Goal: Transaction & Acquisition: Purchase product/service

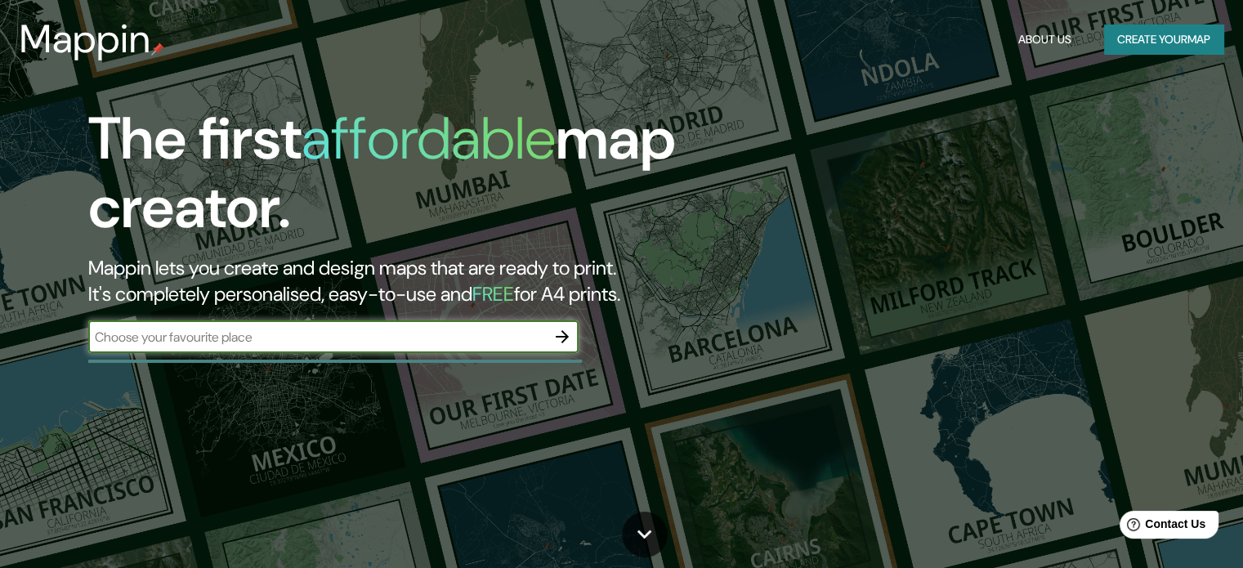
click at [1131, 44] on button "Create your map" at bounding box center [1163, 40] width 119 height 30
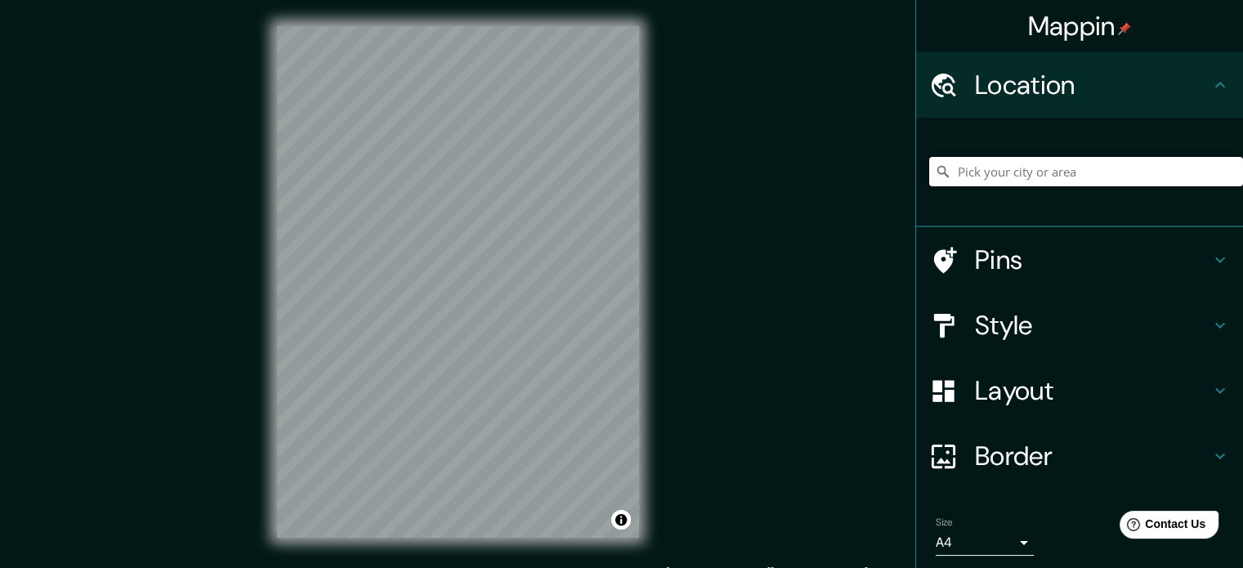
click at [1035, 169] on input "Pick your city or area" at bounding box center [1086, 171] width 314 height 29
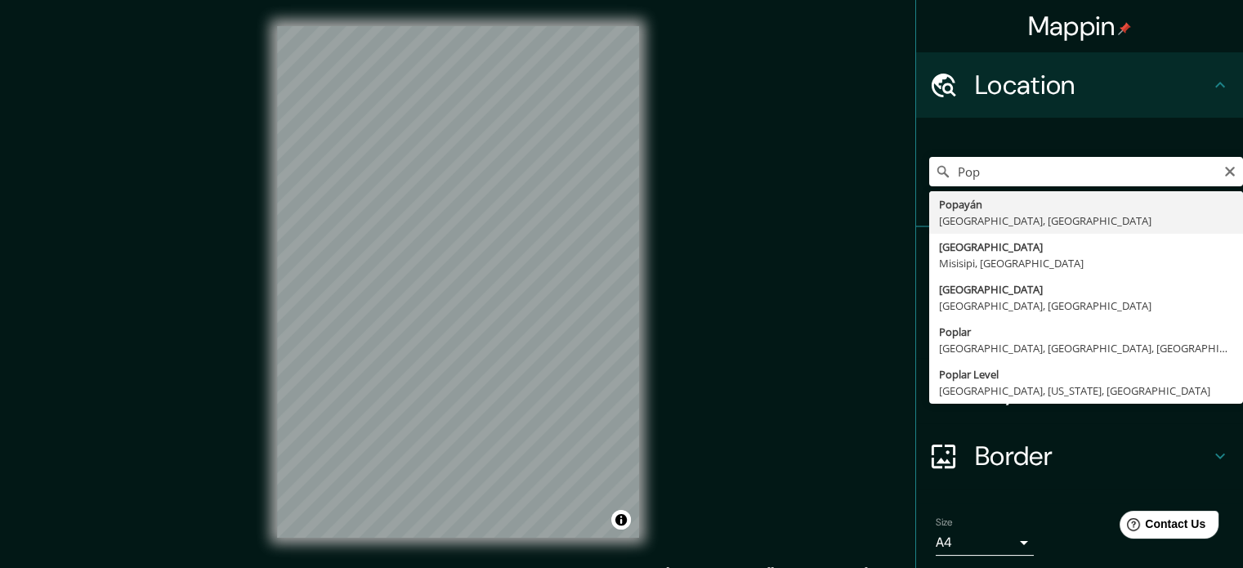
type input "Popayán, [GEOGRAPHIC_DATA], [GEOGRAPHIC_DATA]"
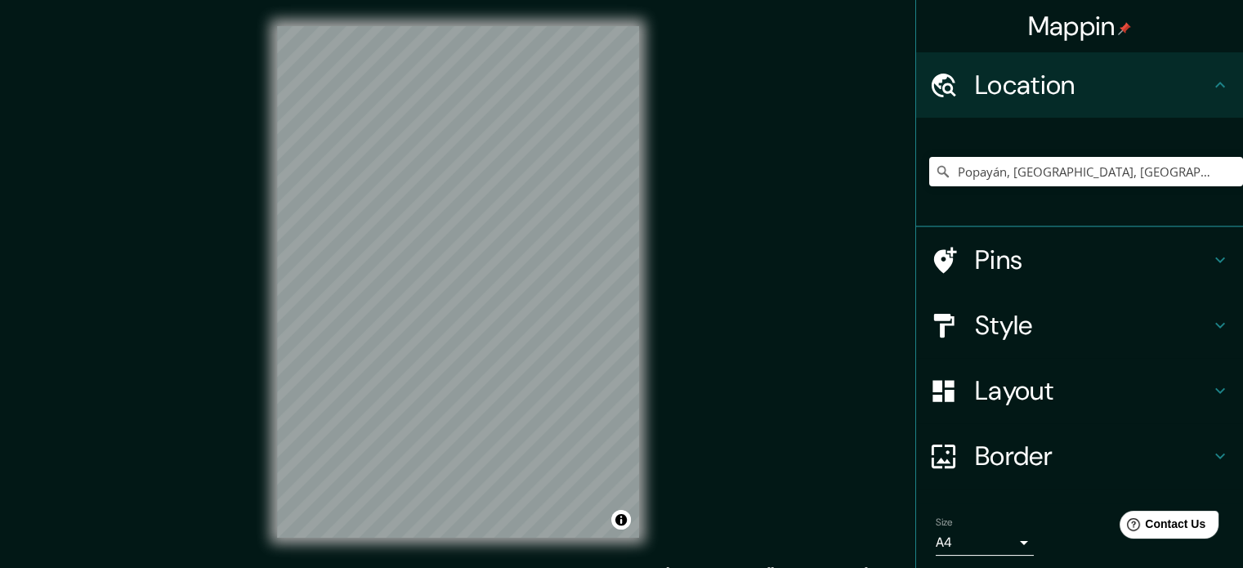
click at [983, 262] on h4 "Pins" at bounding box center [1092, 260] width 235 height 33
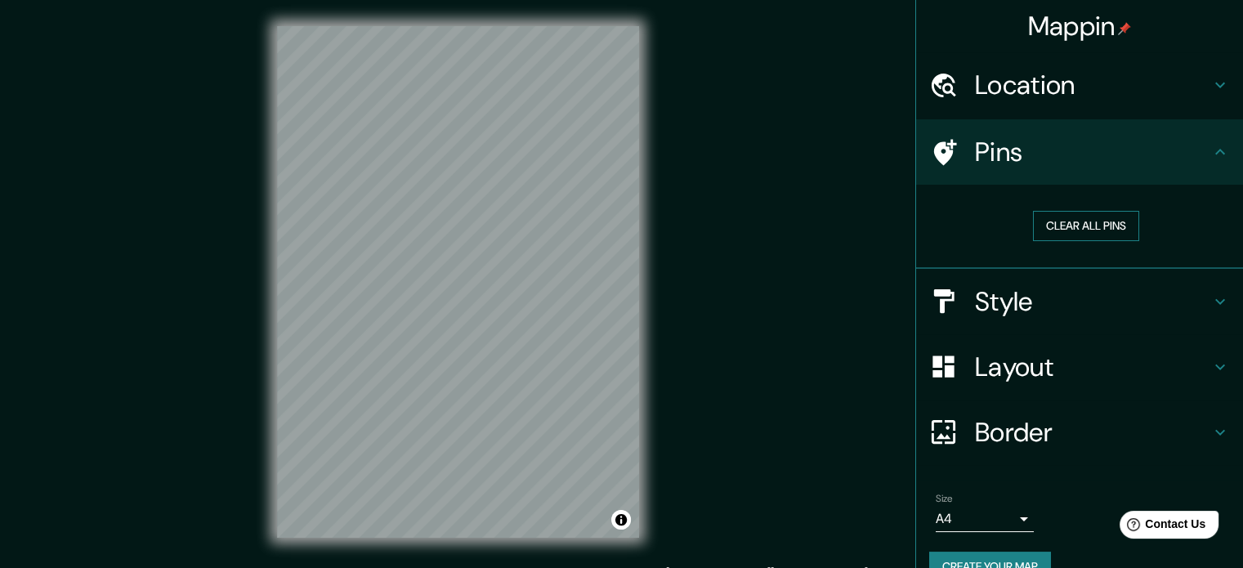
click at [1040, 235] on button "Clear all pins" at bounding box center [1086, 226] width 106 height 30
click at [1097, 157] on h4 "Pins" at bounding box center [1092, 152] width 235 height 33
click at [1085, 309] on h4 "Style" at bounding box center [1092, 301] width 235 height 33
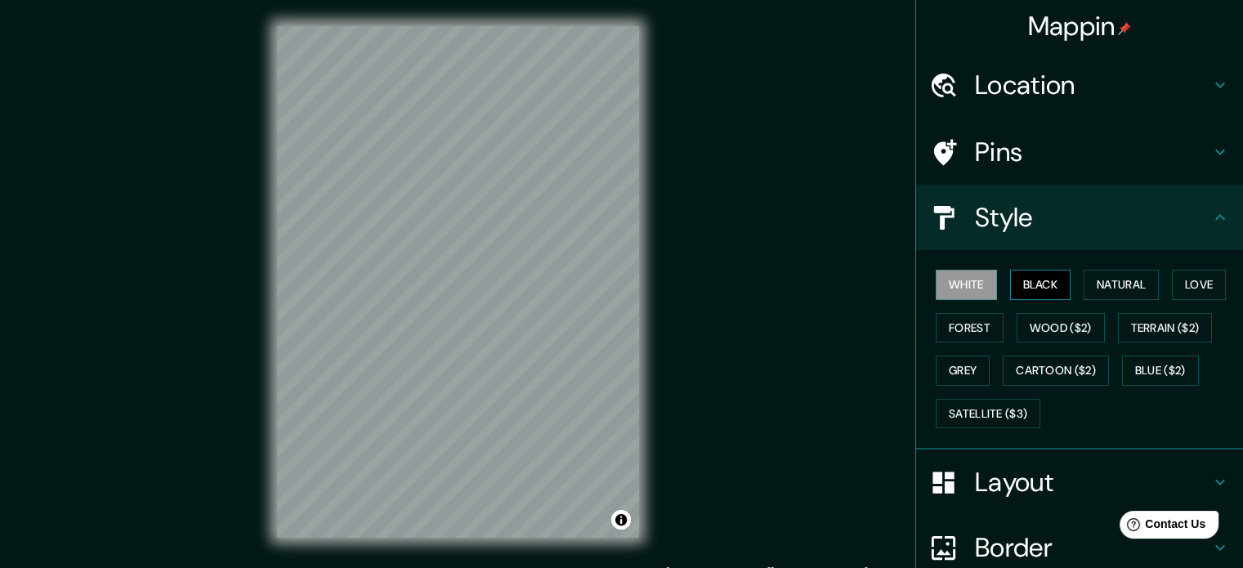
click at [1037, 274] on button "Black" at bounding box center [1040, 285] width 61 height 30
click at [978, 280] on button "White" at bounding box center [966, 285] width 61 height 30
click at [1121, 275] on button "Natural" at bounding box center [1121, 285] width 75 height 30
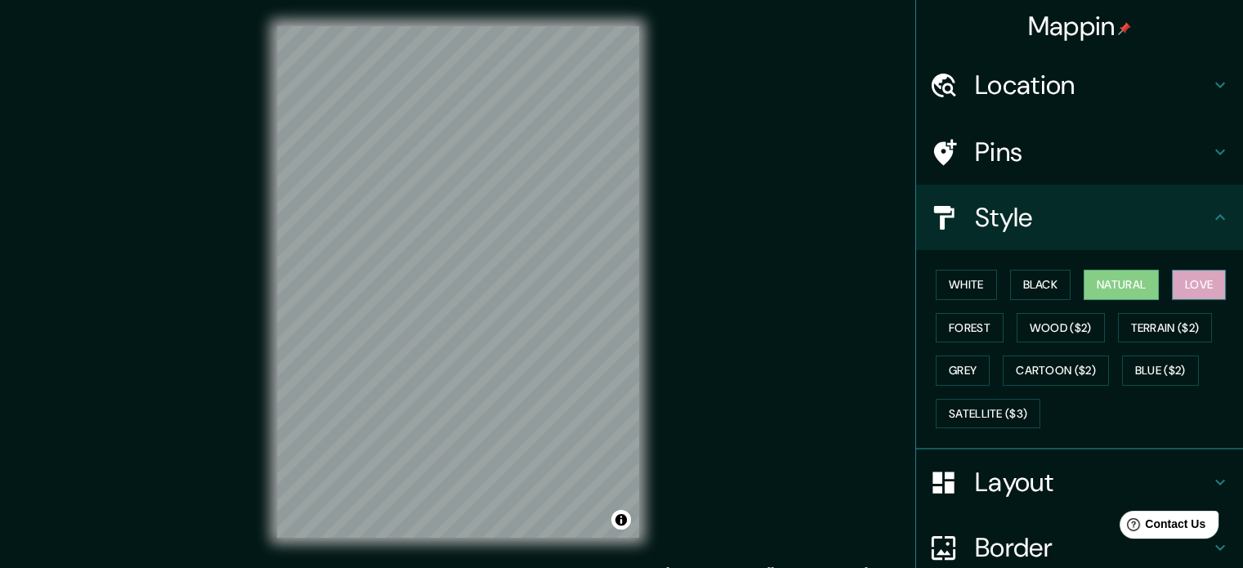
click at [1177, 287] on button "Love" at bounding box center [1199, 285] width 54 height 30
click at [961, 320] on button "Forest" at bounding box center [970, 328] width 68 height 30
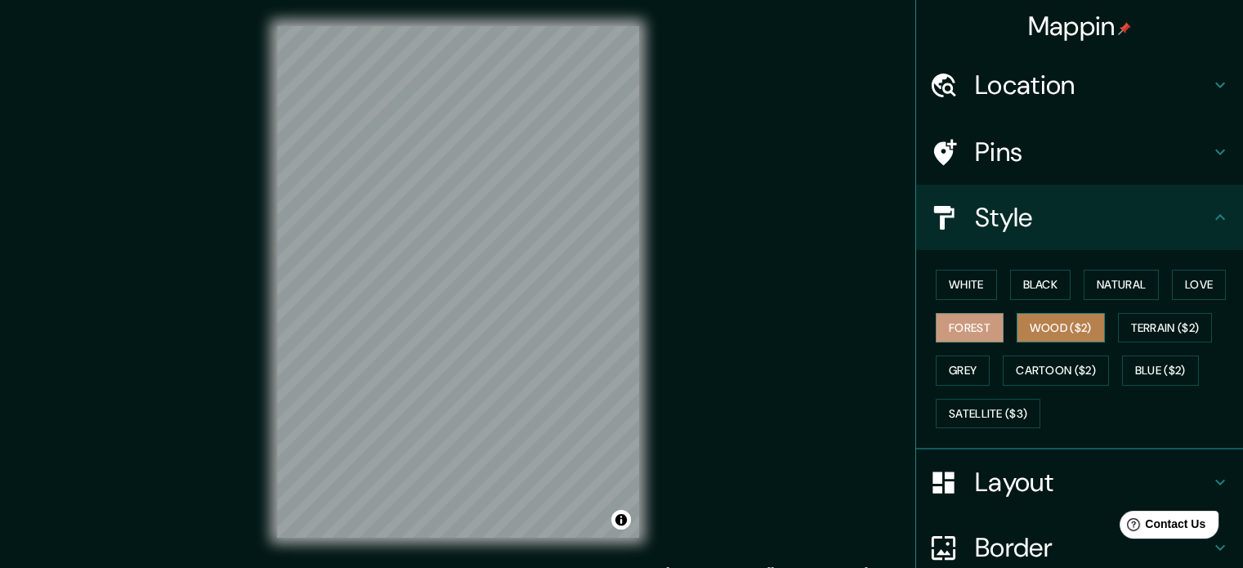
click at [1065, 320] on button "Wood ($2)" at bounding box center [1061, 328] width 88 height 30
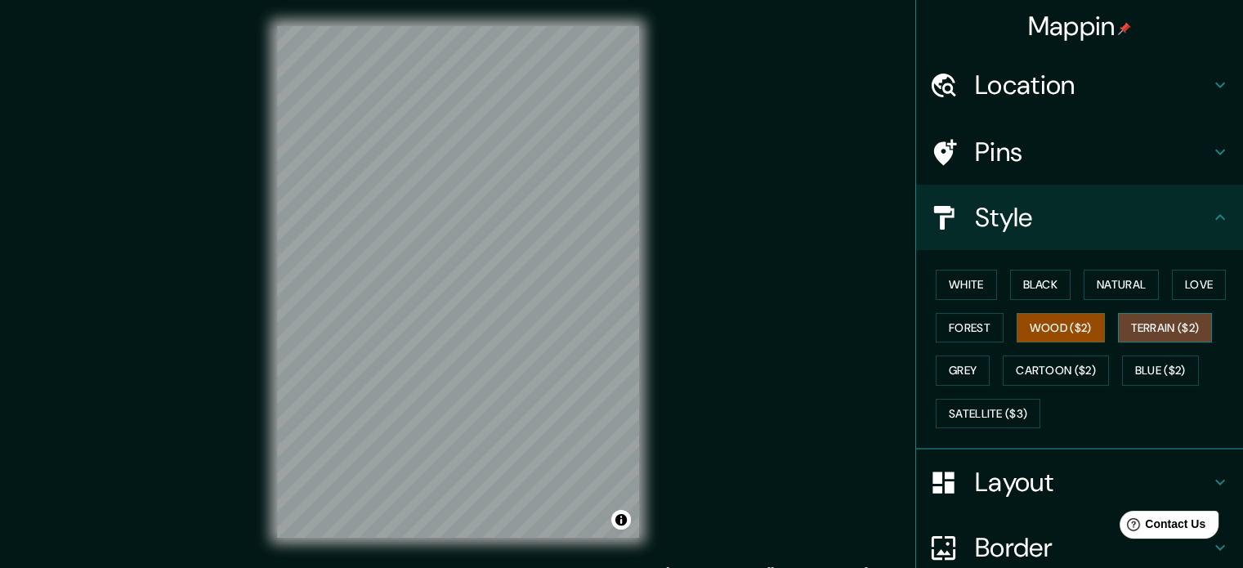
click at [1165, 320] on button "Terrain ($2)" at bounding box center [1165, 328] width 95 height 30
click at [960, 358] on button "Grey" at bounding box center [963, 371] width 54 height 30
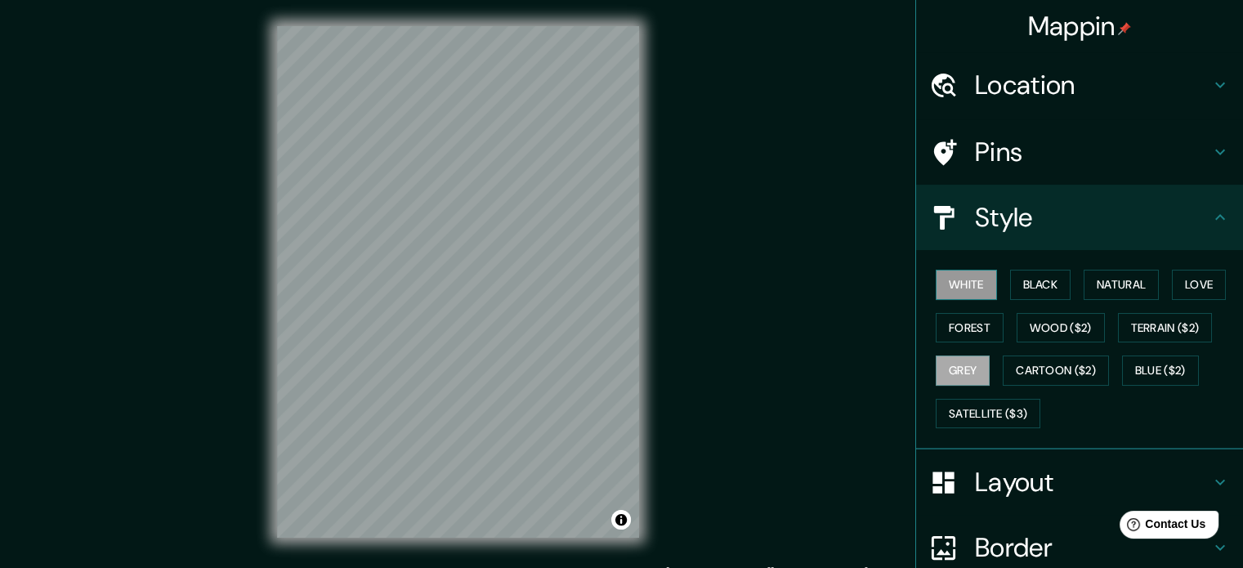
click at [968, 285] on button "White" at bounding box center [966, 285] width 61 height 30
click at [1091, 483] on h4 "Layout" at bounding box center [1092, 482] width 235 height 33
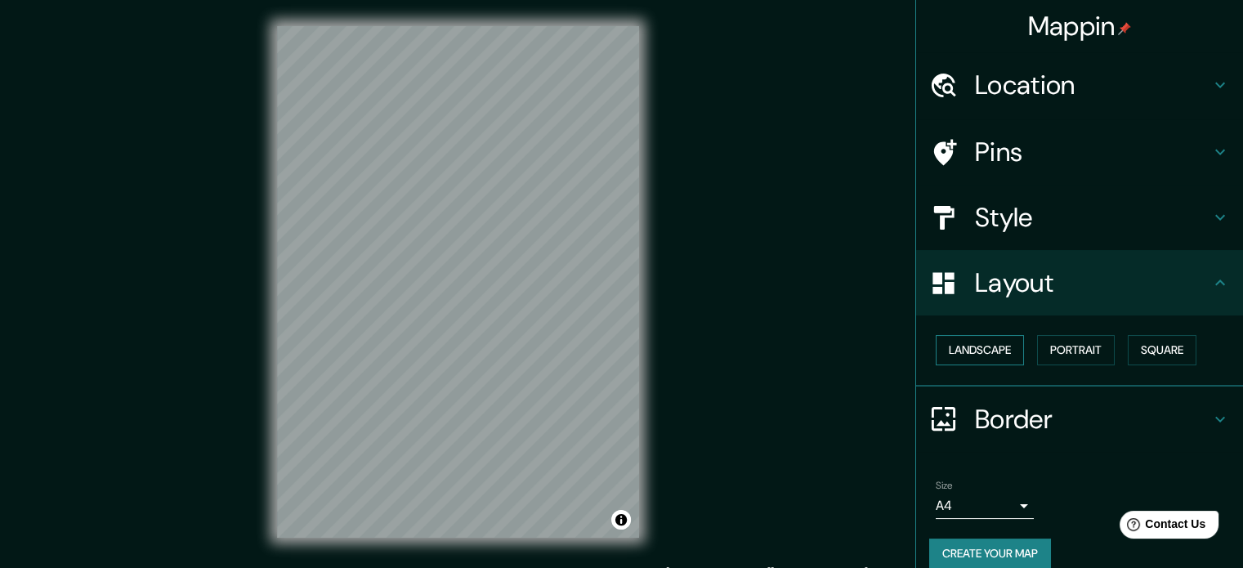
click at [955, 339] on button "Landscape" at bounding box center [980, 350] width 88 height 30
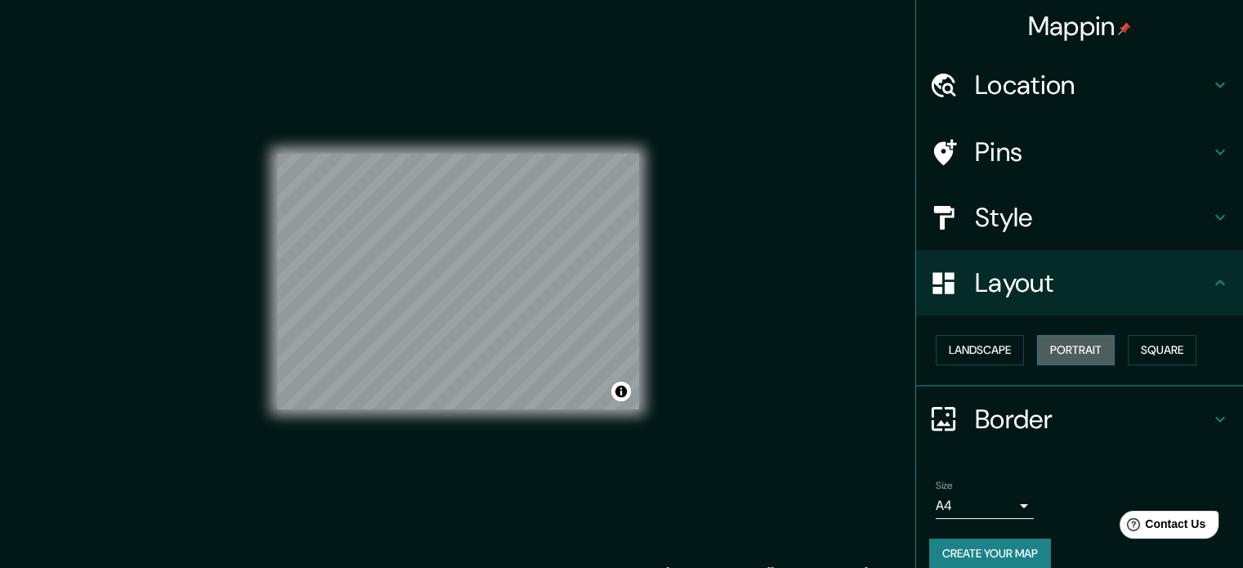
click at [1062, 342] on button "Portrait" at bounding box center [1076, 350] width 78 height 30
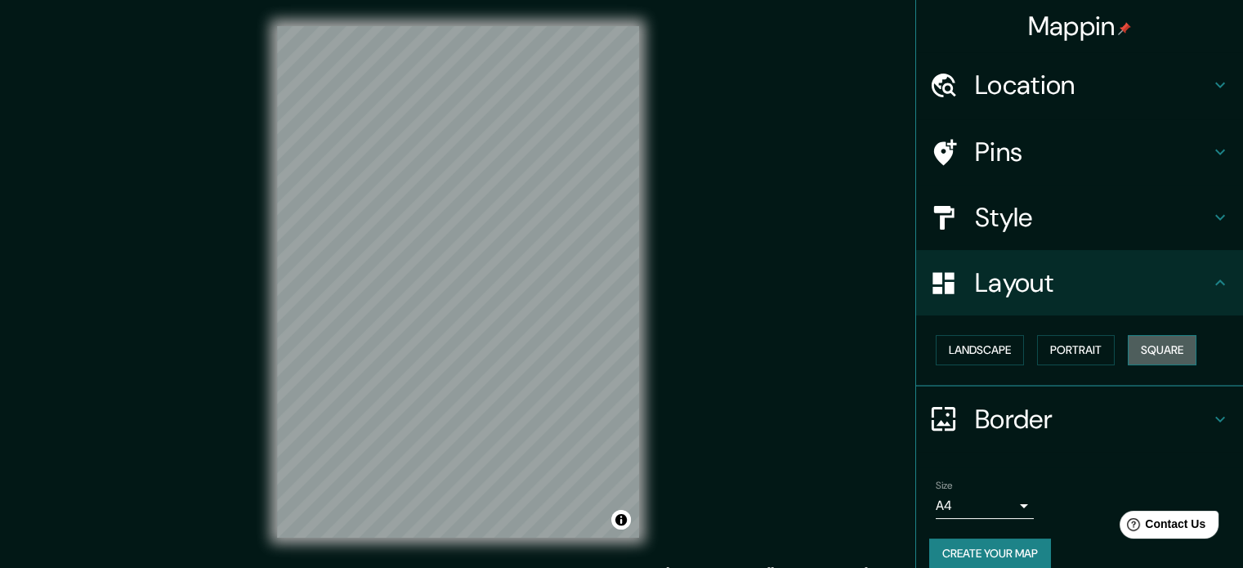
click at [1172, 339] on button "Square" at bounding box center [1162, 350] width 69 height 30
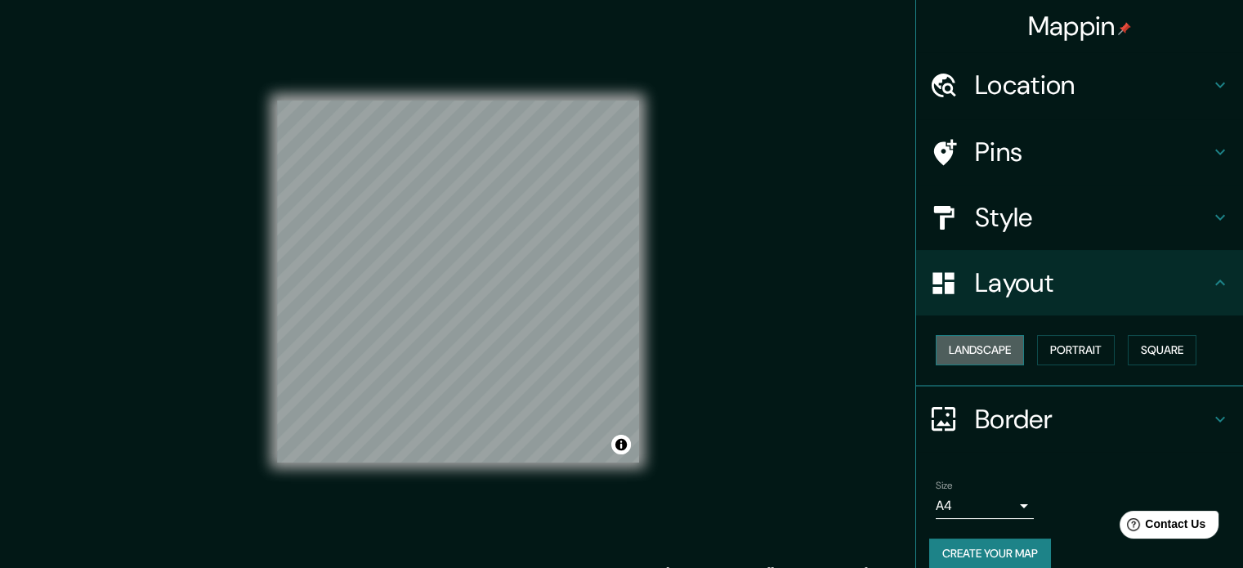
click at [993, 345] on button "Landscape" at bounding box center [980, 350] width 88 height 30
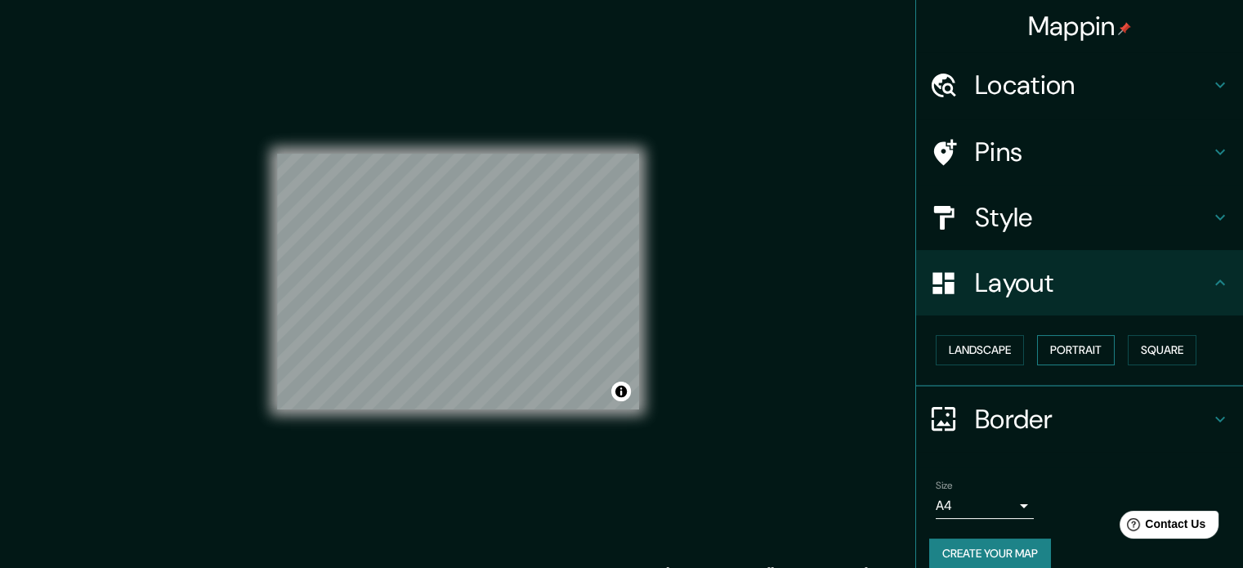
click at [1050, 346] on button "Portrait" at bounding box center [1076, 350] width 78 height 30
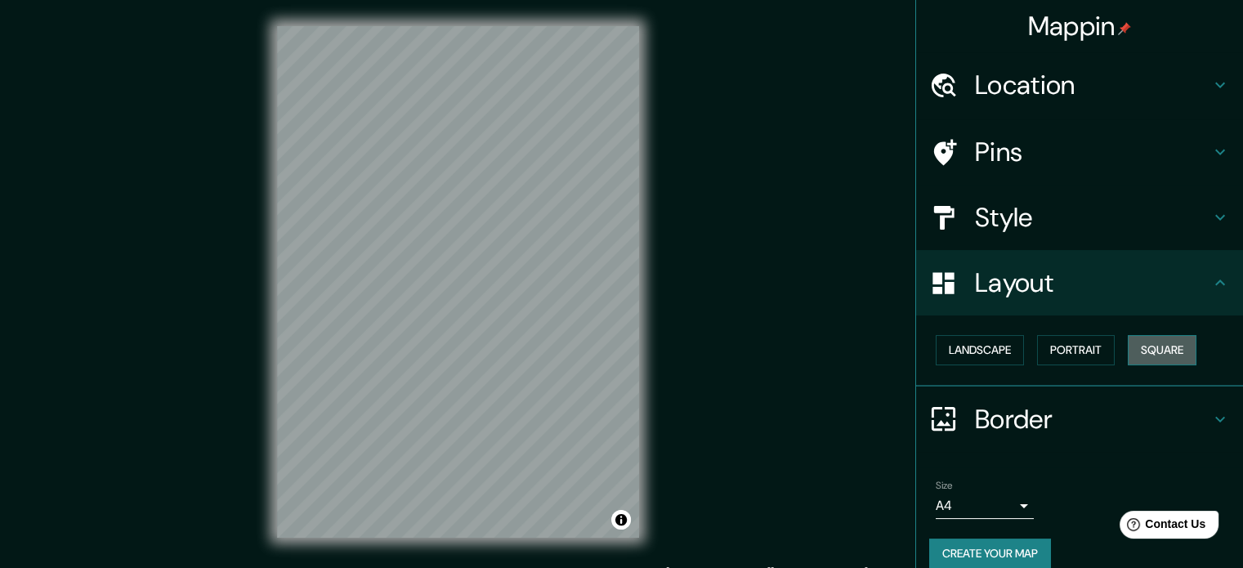
click at [1186, 348] on button "Square" at bounding box center [1162, 350] width 69 height 30
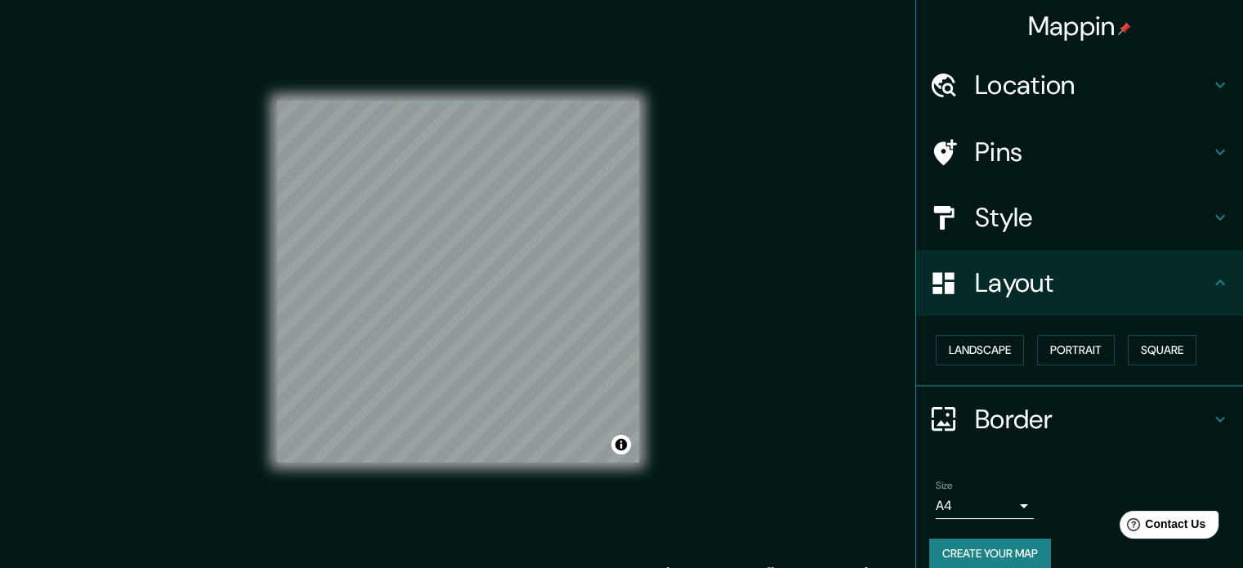
click at [1145, 403] on h4 "Border" at bounding box center [1092, 419] width 235 height 33
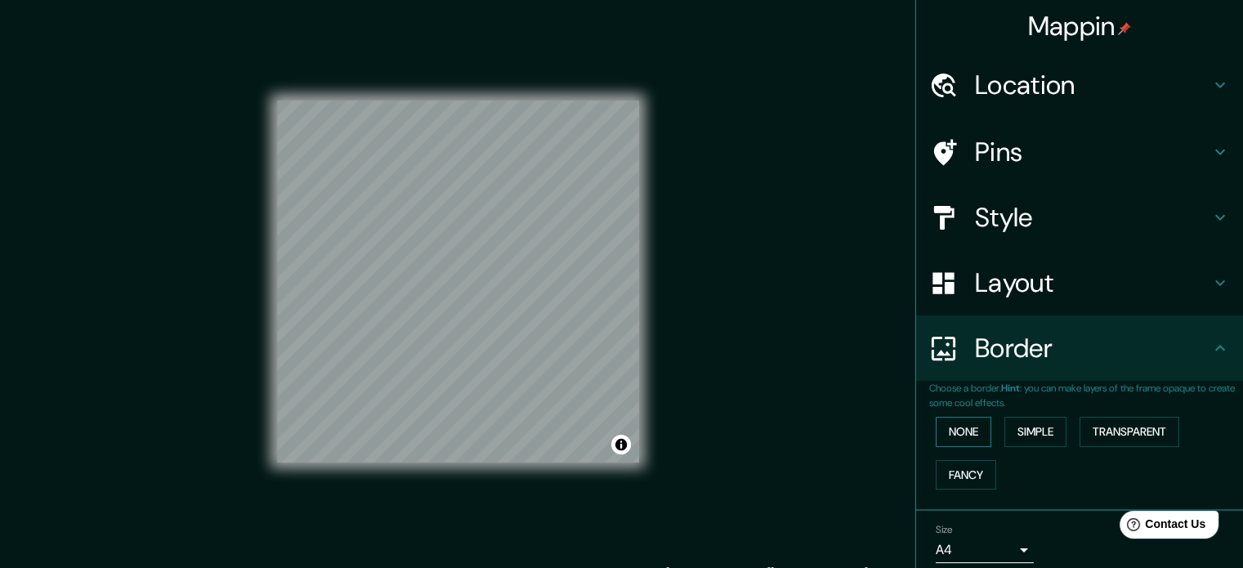
click at [962, 432] on button "None" at bounding box center [964, 432] width 56 height 30
click at [1030, 425] on button "Simple" at bounding box center [1036, 432] width 62 height 30
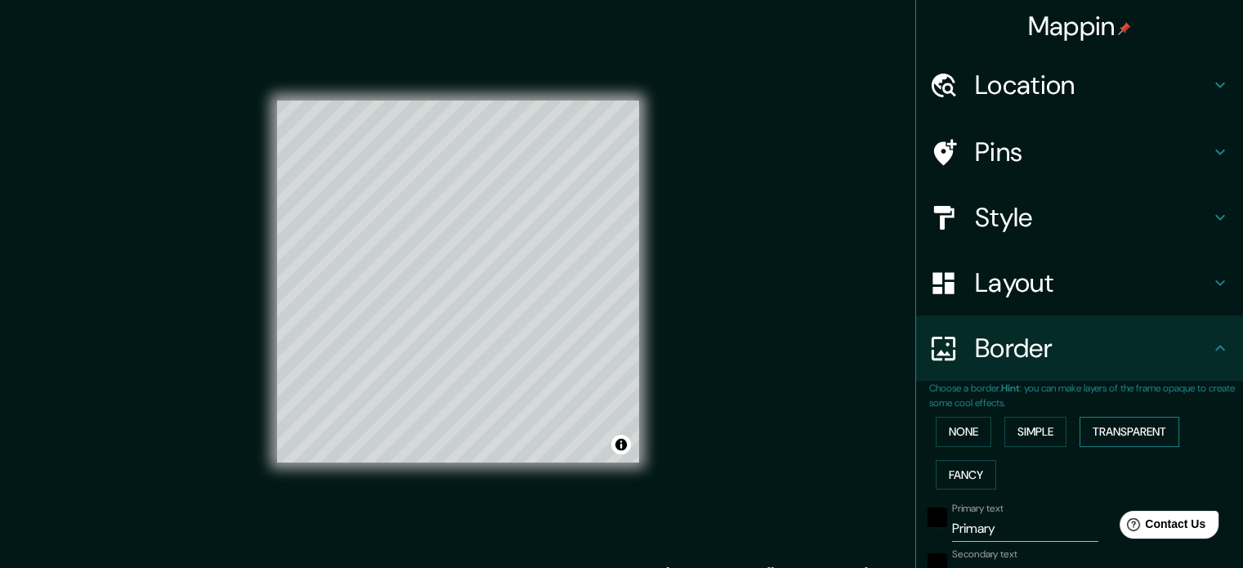
click at [1150, 424] on button "Transparent" at bounding box center [1130, 432] width 100 height 30
click at [948, 467] on button "Fancy" at bounding box center [966, 475] width 60 height 30
click at [954, 436] on button "None" at bounding box center [964, 432] width 56 height 30
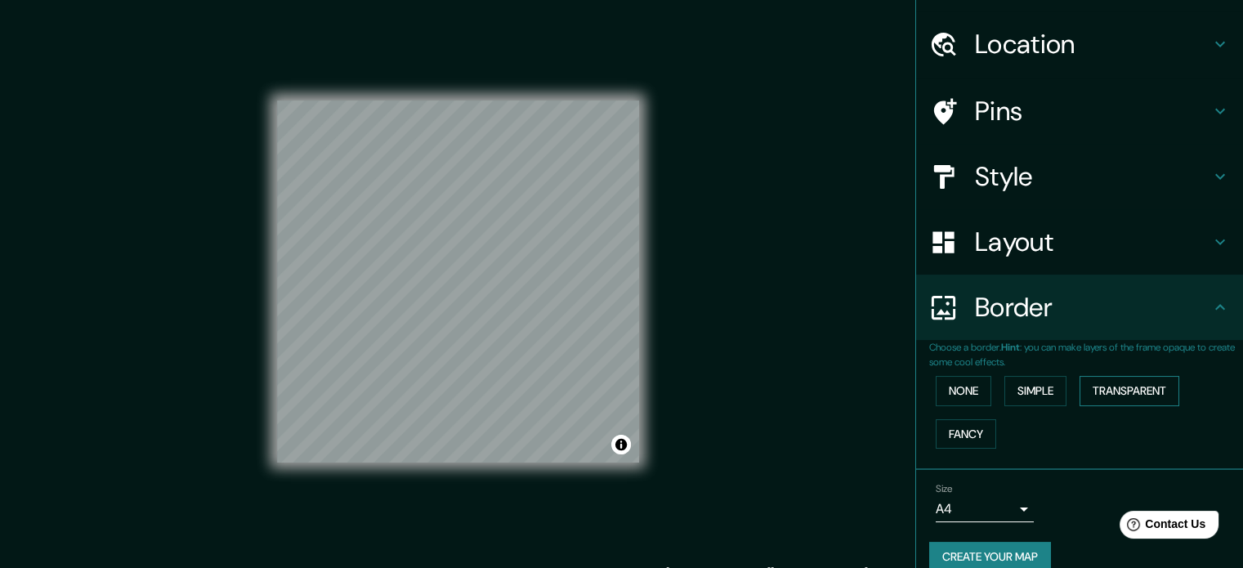
scroll to position [62, 0]
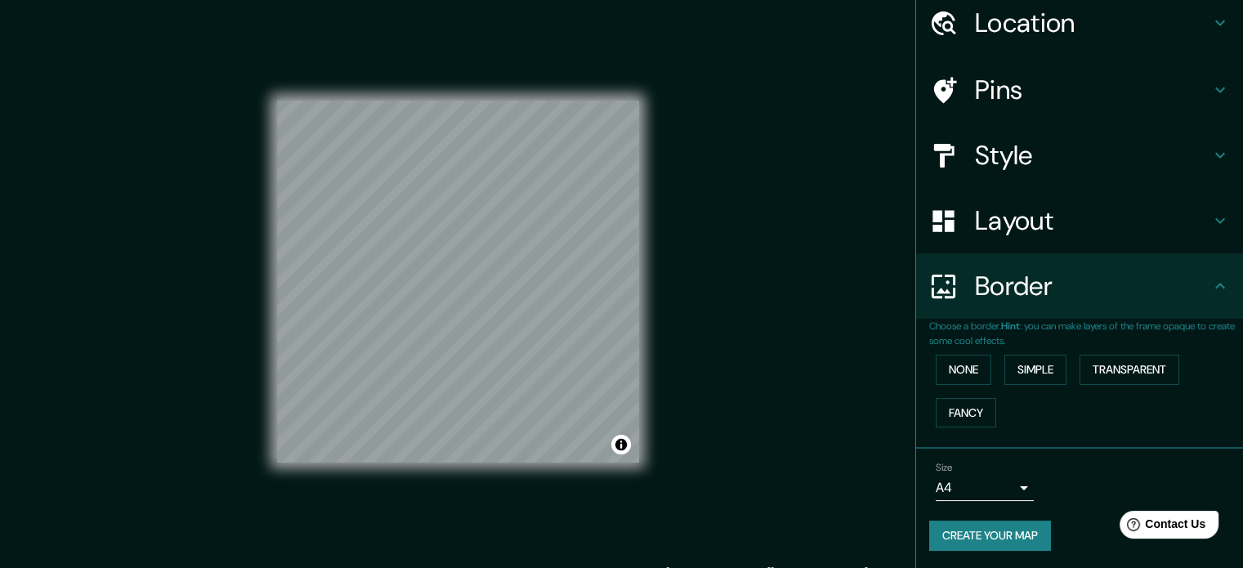
click at [1001, 486] on body "Mappin Location [GEOGRAPHIC_DATA], [GEOGRAPHIC_DATA], [GEOGRAPHIC_DATA] Pins St…" at bounding box center [621, 284] width 1243 height 568
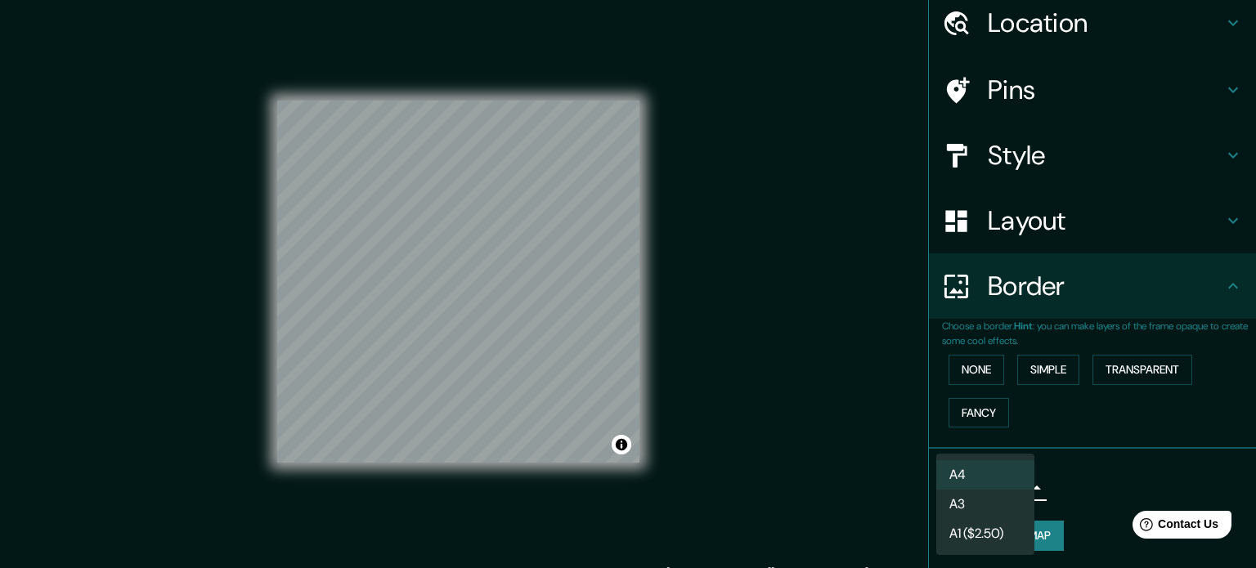
click at [1063, 477] on div at bounding box center [628, 284] width 1256 height 568
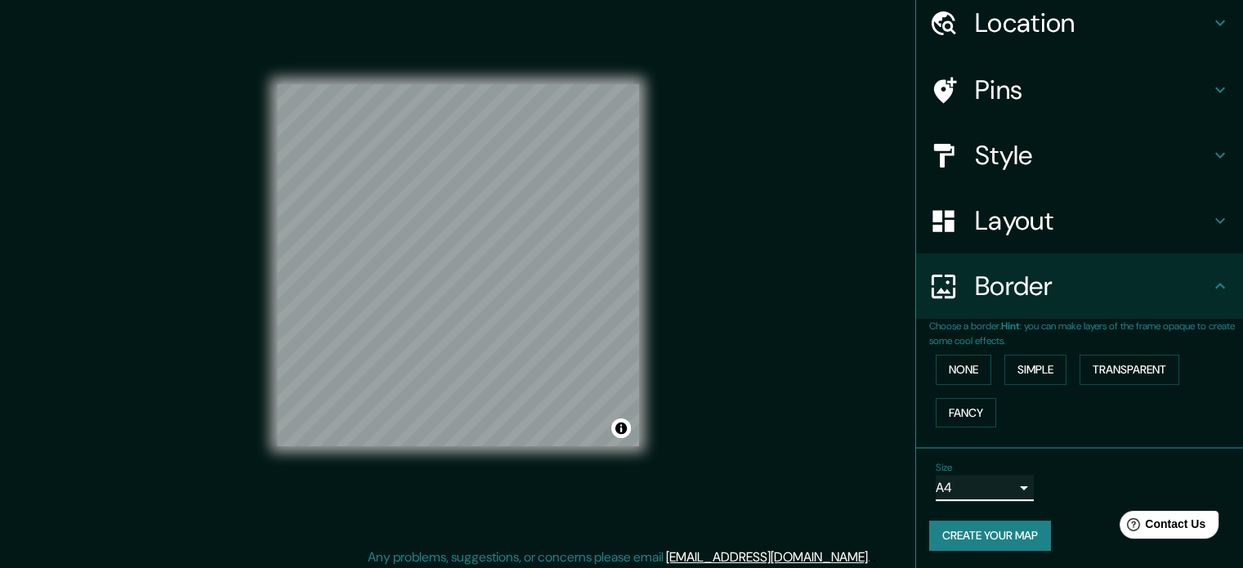
scroll to position [21, 0]
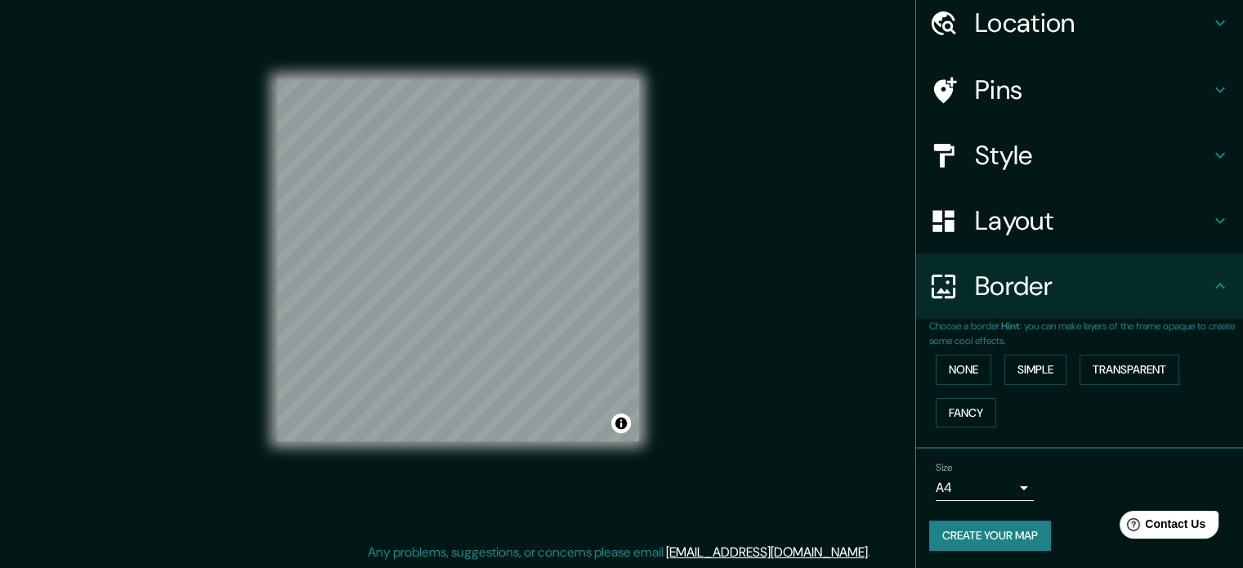
click at [996, 537] on button "Create your map" at bounding box center [990, 536] width 122 height 30
click at [987, 540] on button "Create your map" at bounding box center [990, 536] width 122 height 30
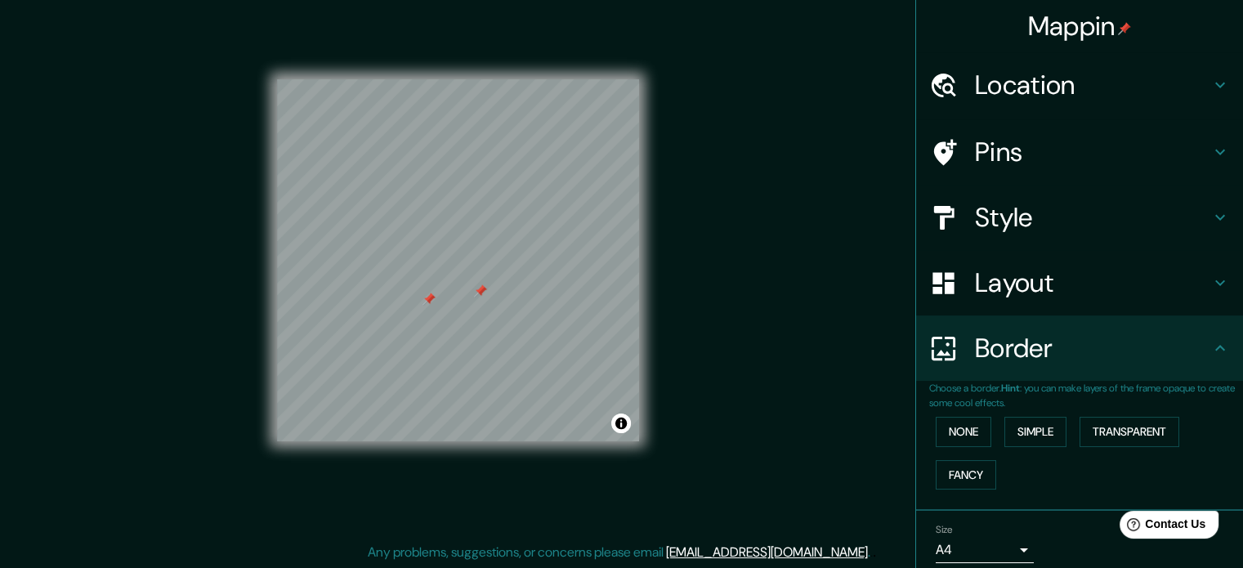
click at [741, 274] on div "Mappin Location [GEOGRAPHIC_DATA], [GEOGRAPHIC_DATA], [GEOGRAPHIC_DATA] Pins St…" at bounding box center [621, 274] width 1243 height 590
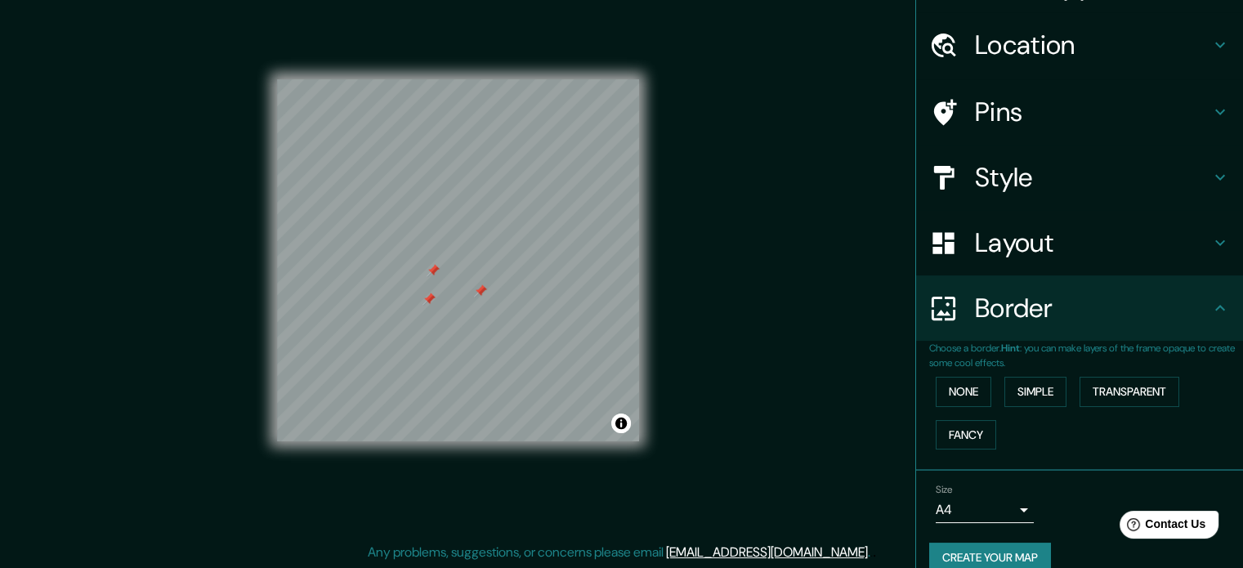
scroll to position [62, 0]
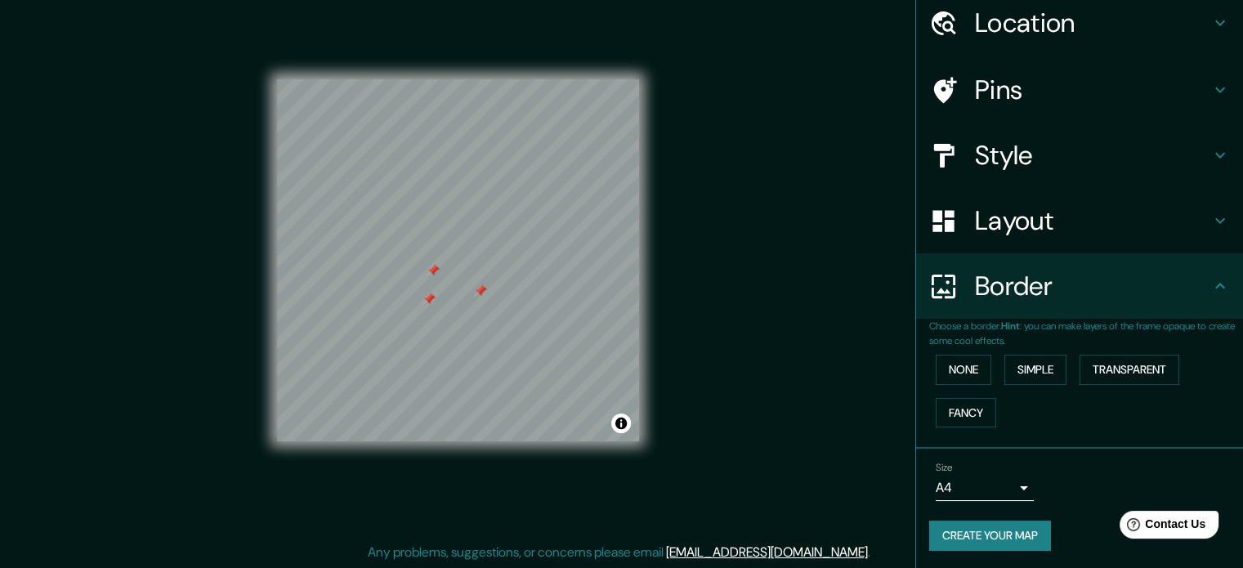
click at [1058, 305] on div "Border" at bounding box center [1079, 285] width 327 height 65
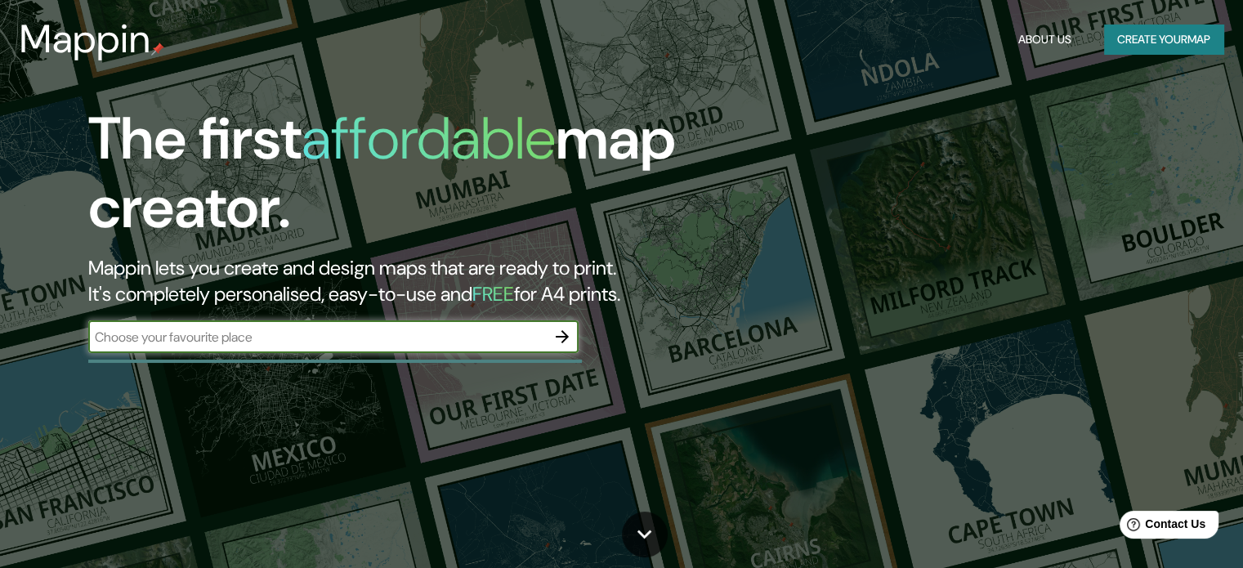
click at [237, 329] on input "text" at bounding box center [317, 337] width 458 height 19
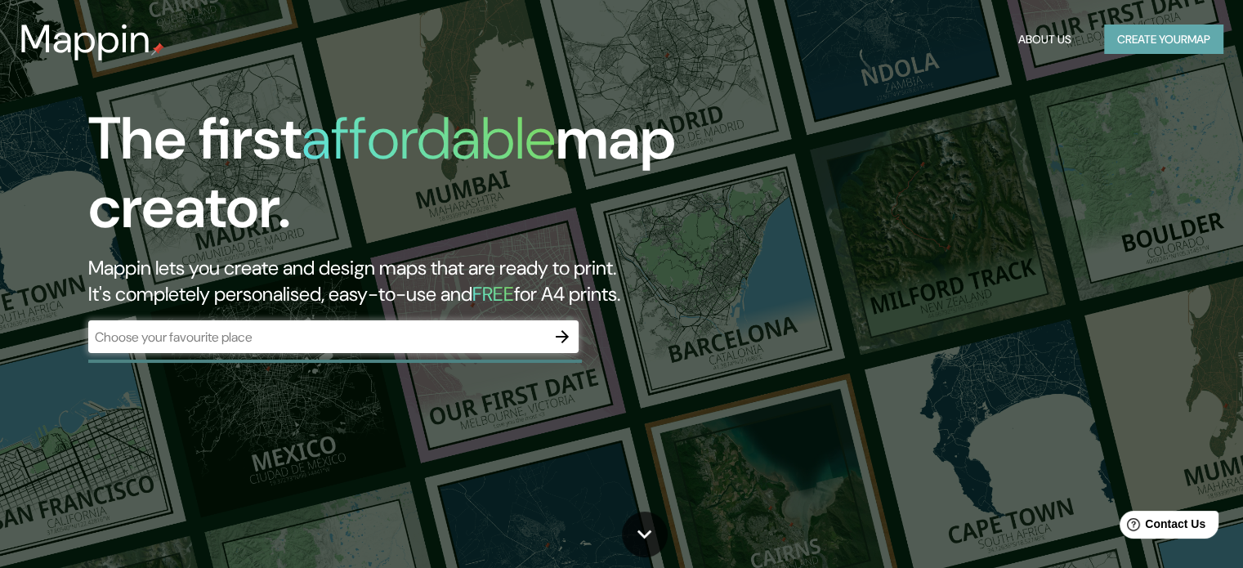
click at [1189, 43] on button "Create your map" at bounding box center [1163, 40] width 119 height 30
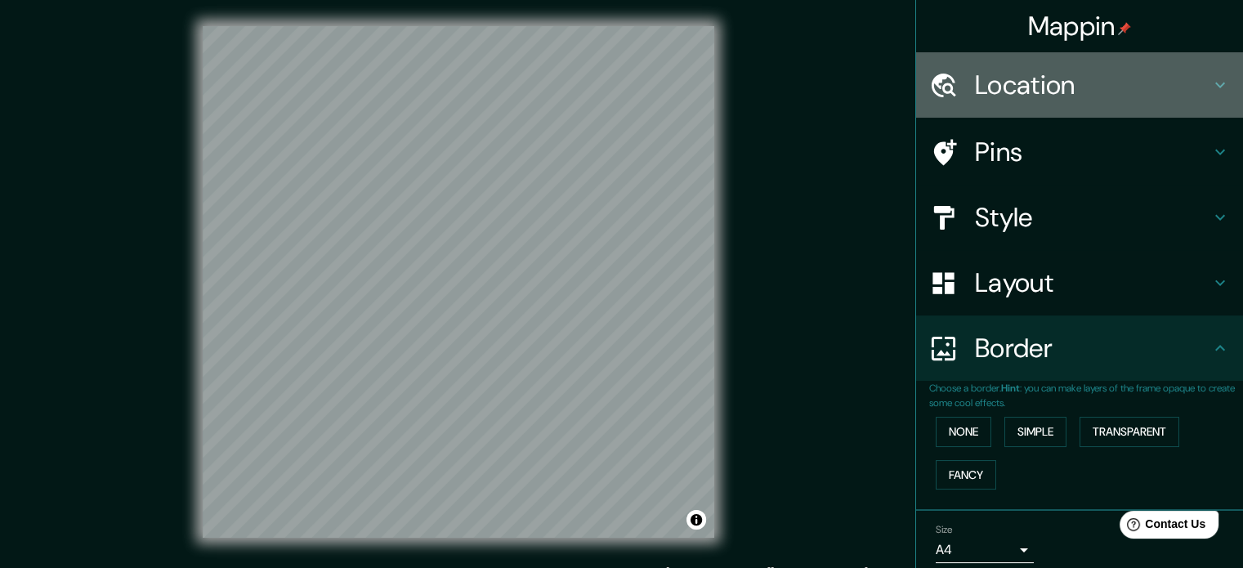
click at [1035, 75] on h4 "Location" at bounding box center [1092, 85] width 235 height 33
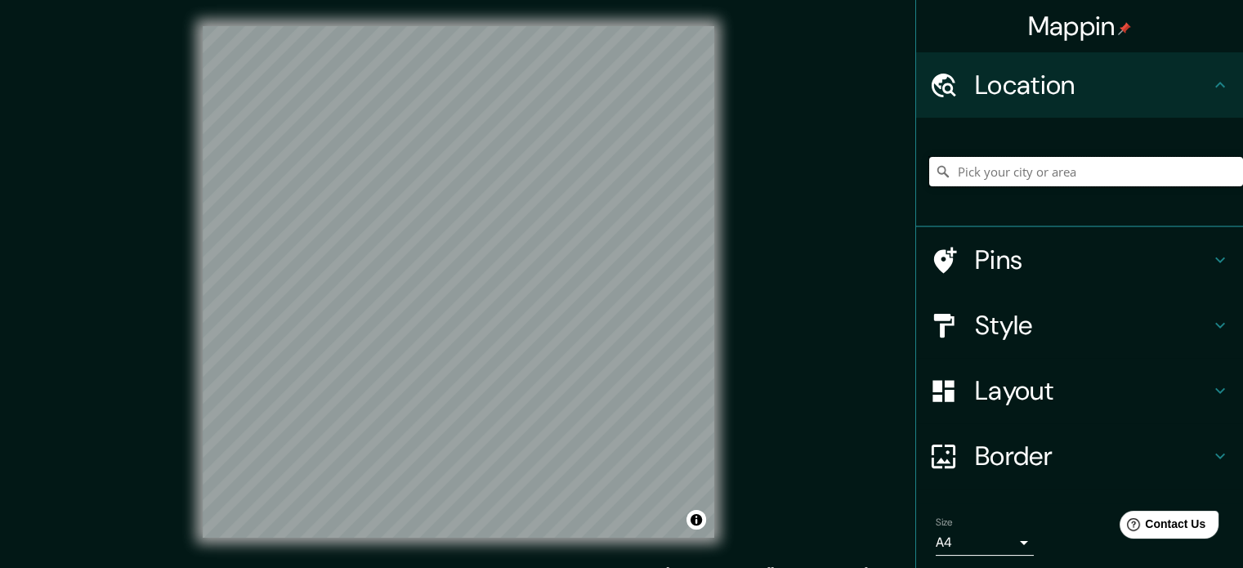
click at [1034, 168] on input "Pick your city or area" at bounding box center [1086, 171] width 314 height 29
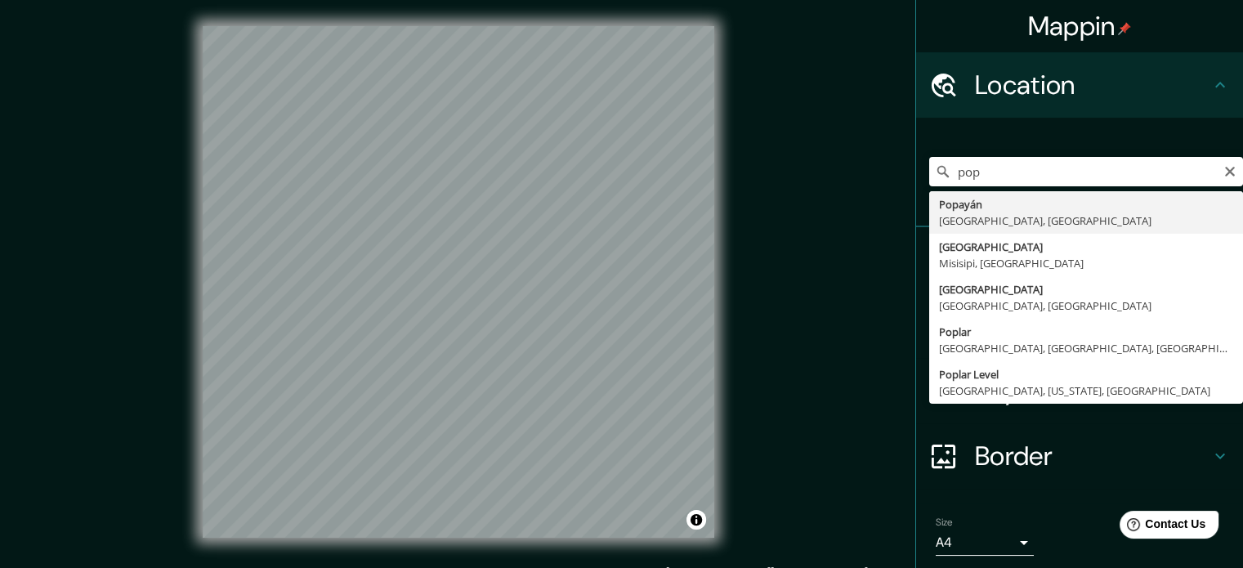
type input "Popayán, [GEOGRAPHIC_DATA], [GEOGRAPHIC_DATA]"
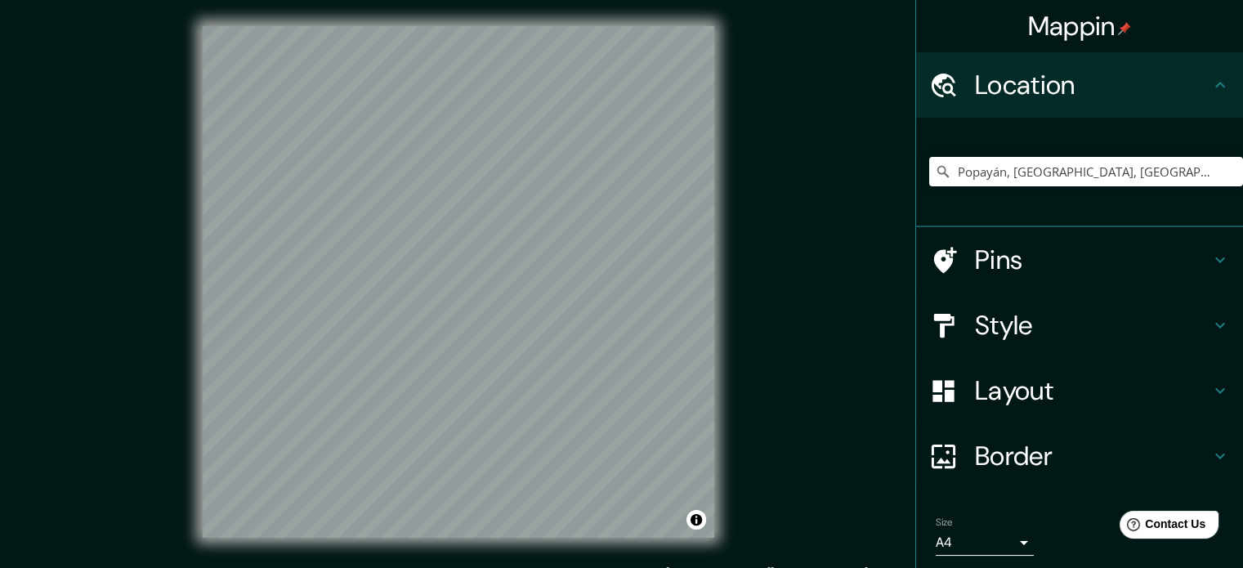
scroll to position [56, 0]
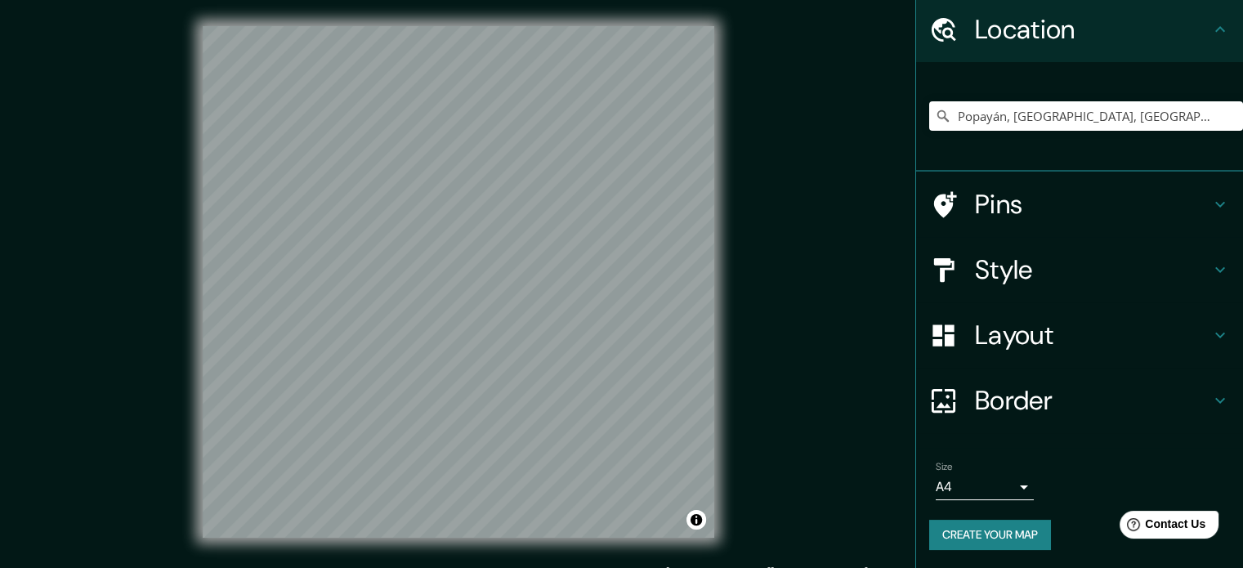
click at [1004, 530] on button "Create your map" at bounding box center [990, 535] width 122 height 30
click at [1004, 530] on div "Create your map" at bounding box center [1079, 535] width 301 height 30
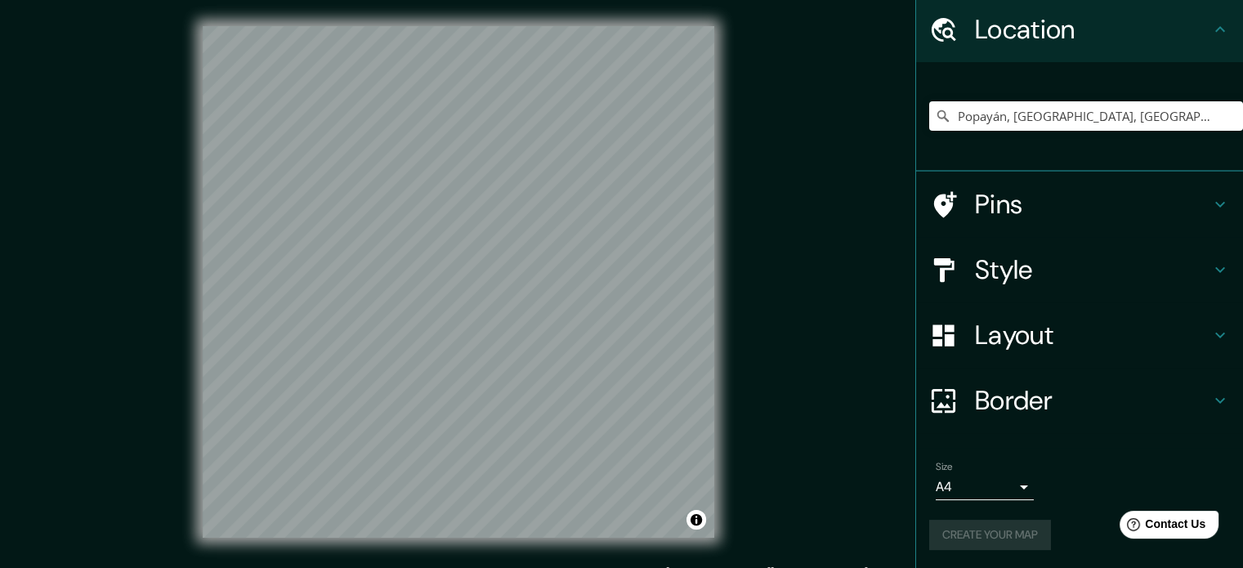
click at [1004, 530] on div "Create your map" at bounding box center [1079, 535] width 301 height 30
